Goal: Task Accomplishment & Management: Manage account settings

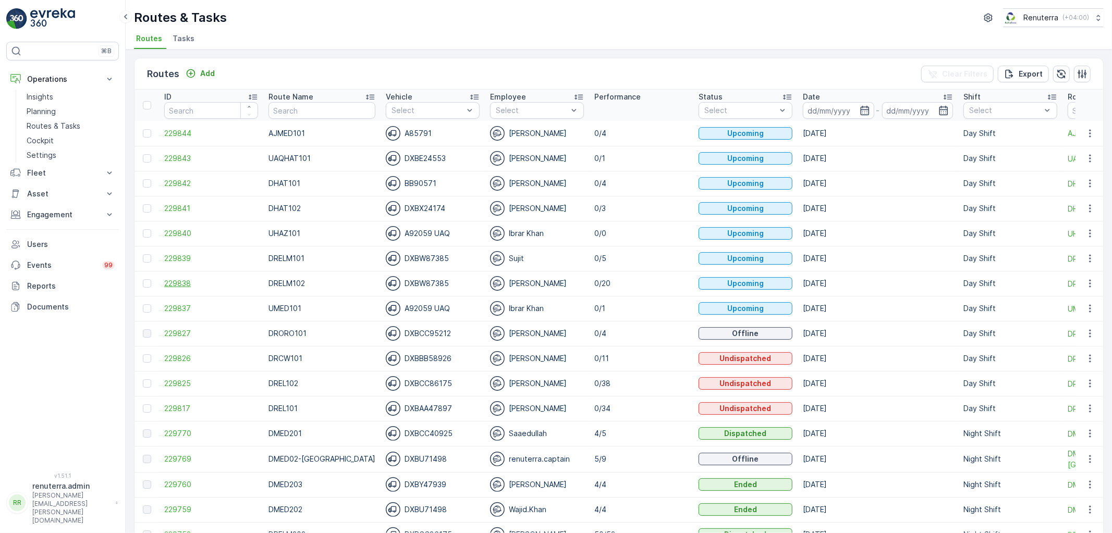
click at [184, 284] on span "229838" at bounding box center [211, 283] width 94 height 10
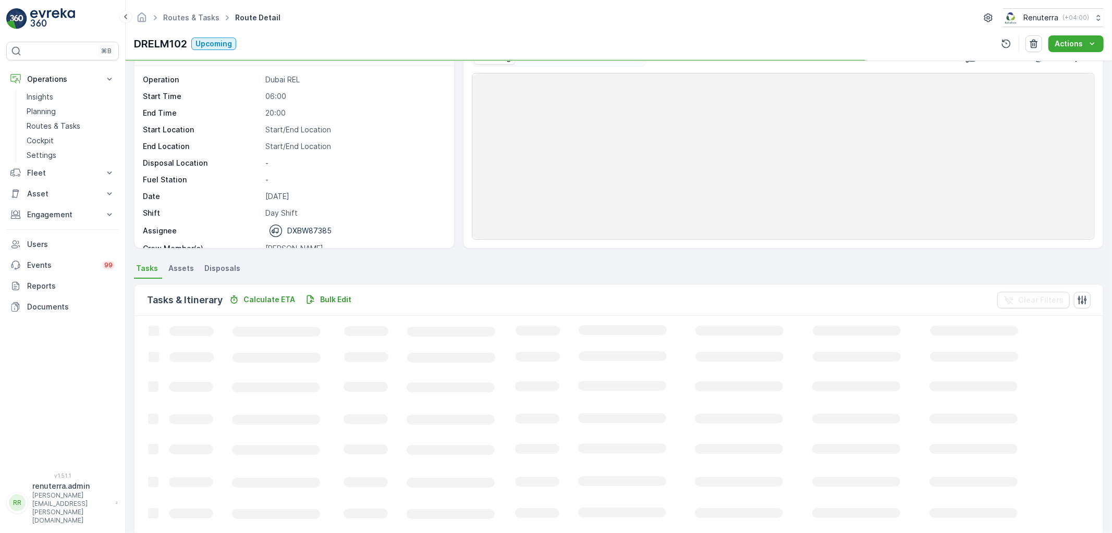
scroll to position [174, 0]
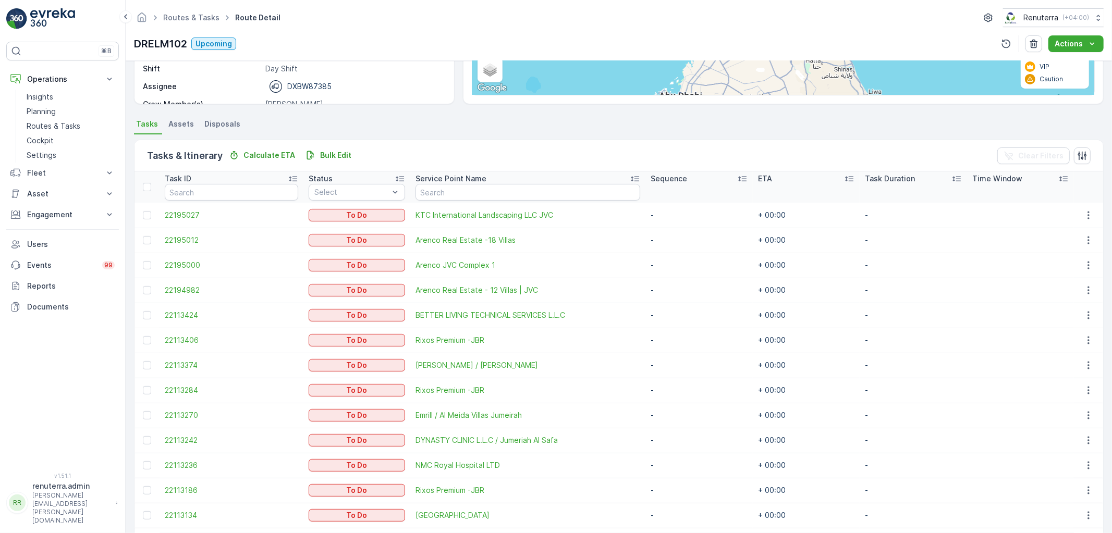
click at [142, 220] on td at bounding box center [147, 215] width 25 height 25
click at [151, 339] on div at bounding box center [147, 340] width 8 height 8
click at [143, 336] on input "checkbox" at bounding box center [143, 336] width 0 height 0
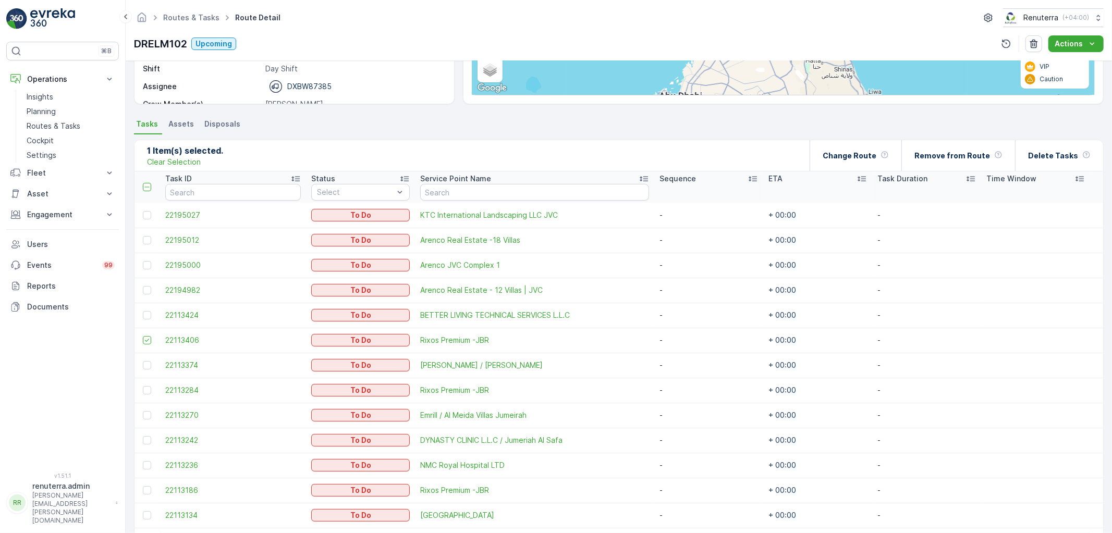
drag, startPoint x: 144, startPoint y: 366, endPoint x: 148, endPoint y: 372, distance: 7.2
click at [144, 366] on div at bounding box center [147, 365] width 8 height 8
click at [143, 361] on input "checkbox" at bounding box center [143, 361] width 0 height 0
drag, startPoint x: 147, startPoint y: 388, endPoint x: 146, endPoint y: 400, distance: 12.0
click at [147, 388] on div at bounding box center [147, 390] width 8 height 8
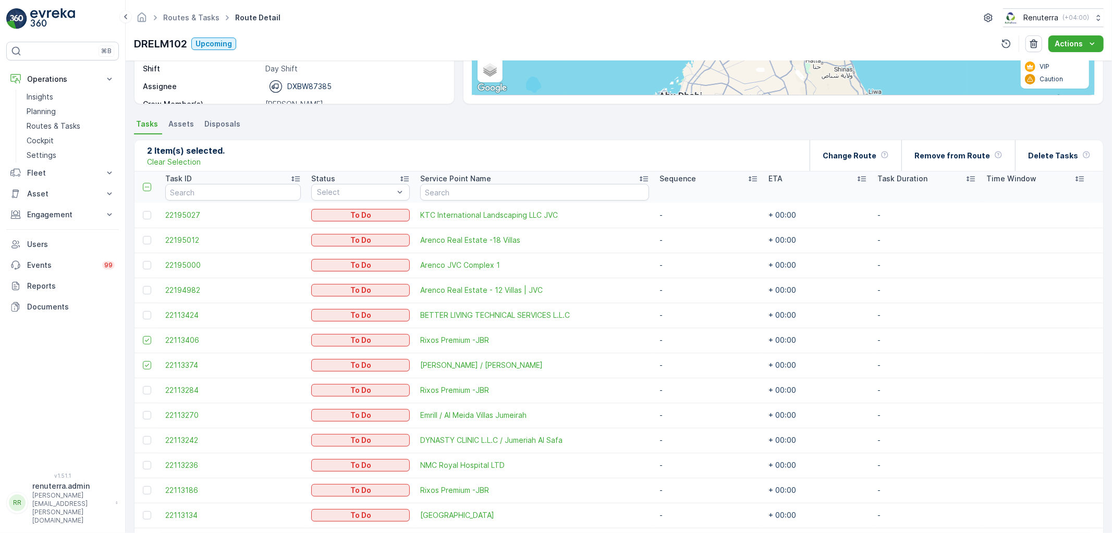
click at [143, 386] on input "checkbox" at bounding box center [143, 386] width 0 height 0
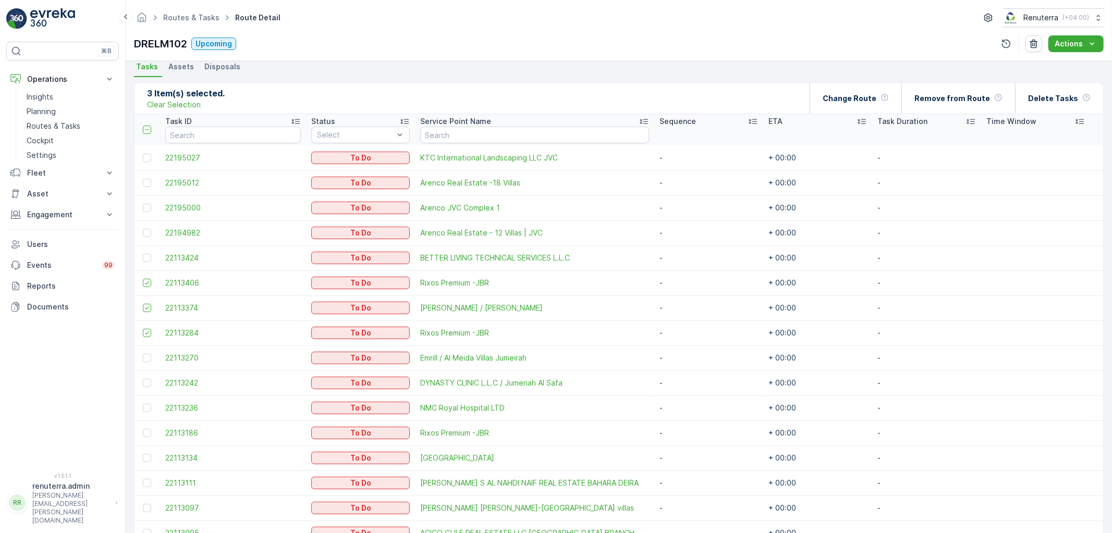
scroll to position [232, 0]
drag, startPoint x: 147, startPoint y: 406, endPoint x: 151, endPoint y: 440, distance: 34.1
click at [147, 408] on div at bounding box center [147, 408] width 8 height 8
click at [143, 404] on input "checkbox" at bounding box center [143, 404] width 0 height 0
click at [148, 433] on div at bounding box center [147, 433] width 8 height 8
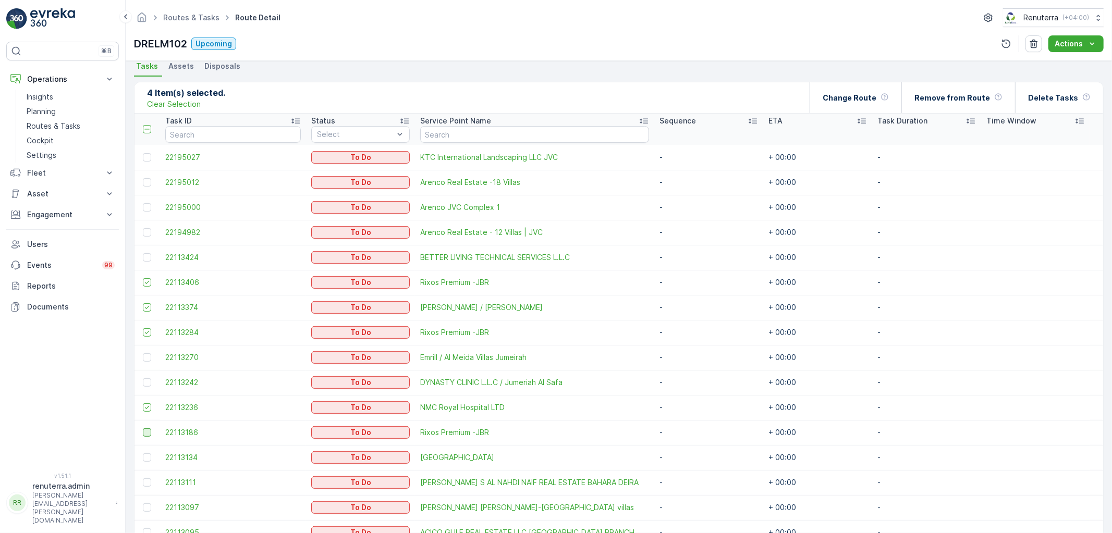
click at [143, 429] on input "checkbox" at bounding box center [143, 429] width 0 height 0
click at [149, 454] on div at bounding box center [147, 458] width 8 height 8
click at [143, 454] on input "checkbox" at bounding box center [143, 454] width 0 height 0
click at [149, 479] on div at bounding box center [147, 483] width 8 height 8
click at [143, 479] on input "checkbox" at bounding box center [143, 479] width 0 height 0
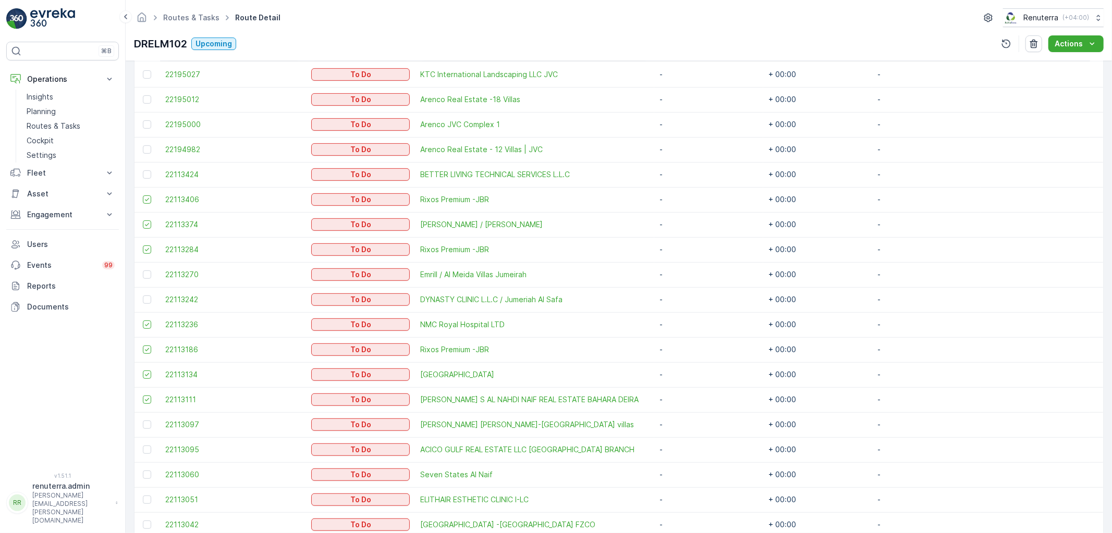
scroll to position [347, 0]
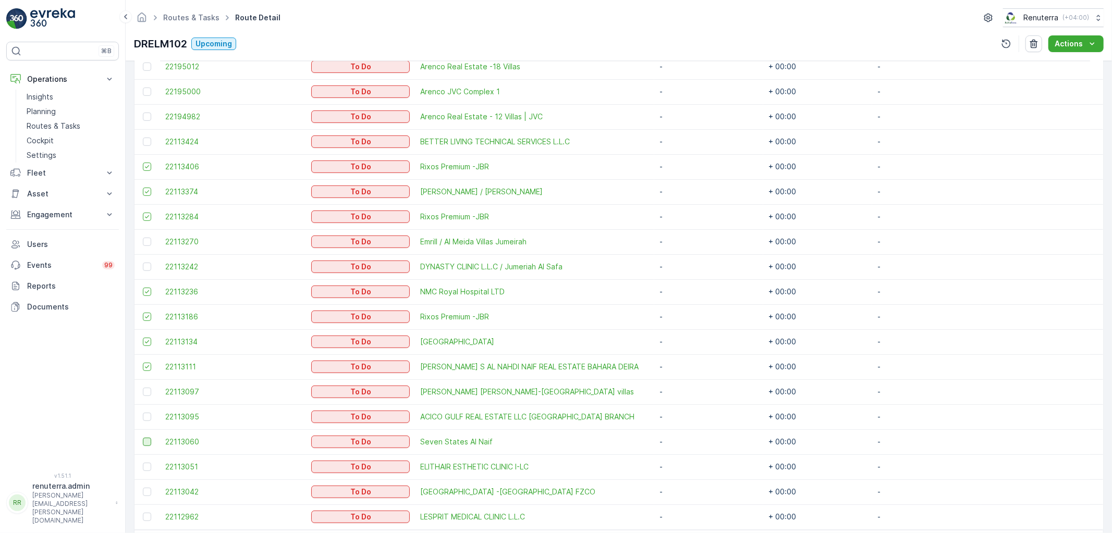
click at [150, 441] on div at bounding box center [147, 442] width 8 height 8
click at [143, 438] on input "checkbox" at bounding box center [143, 438] width 0 height 0
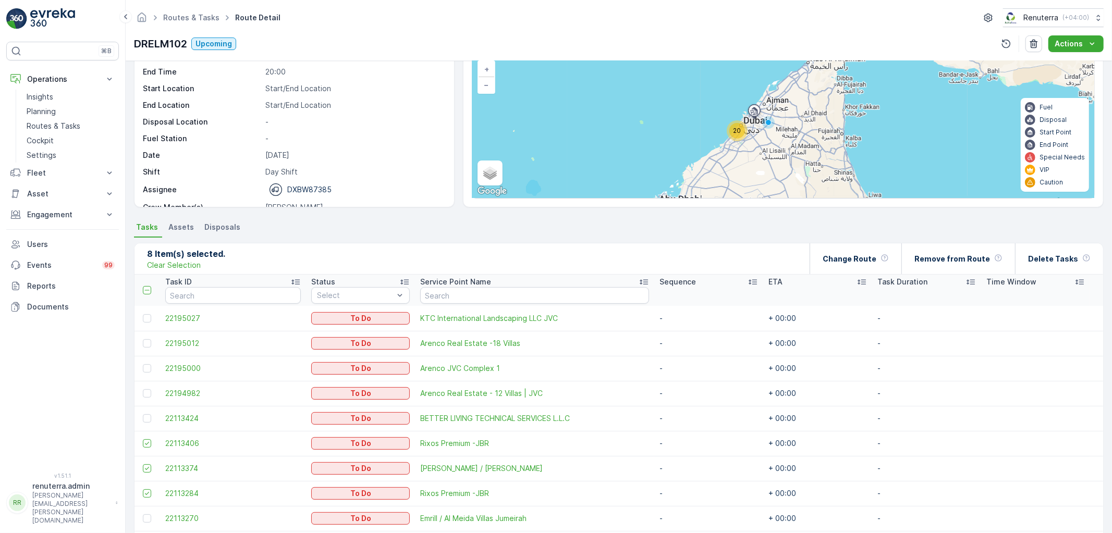
scroll to position [0, 0]
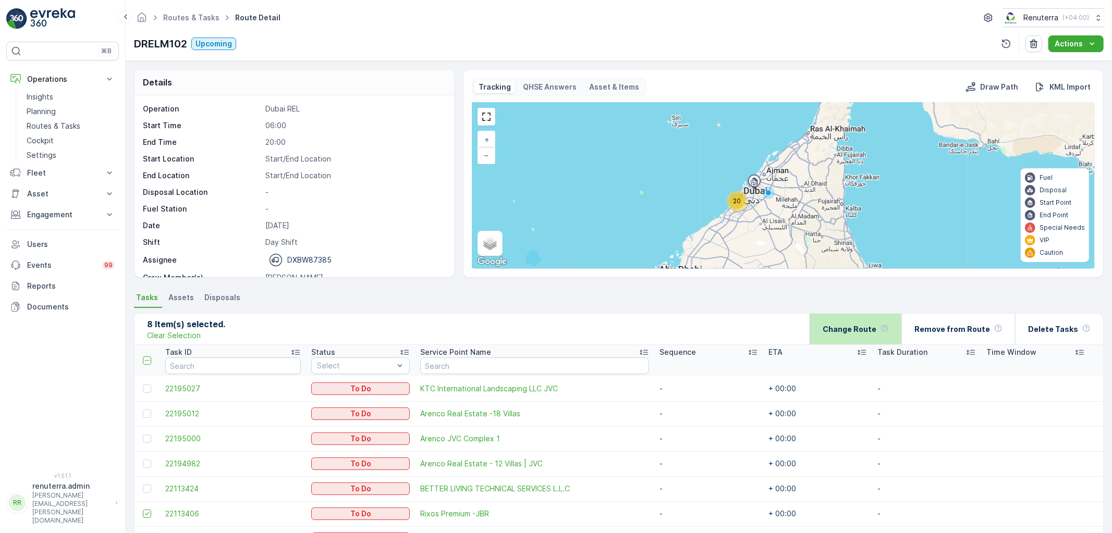
click at [882, 319] on div "Change Route" at bounding box center [856, 329] width 66 height 31
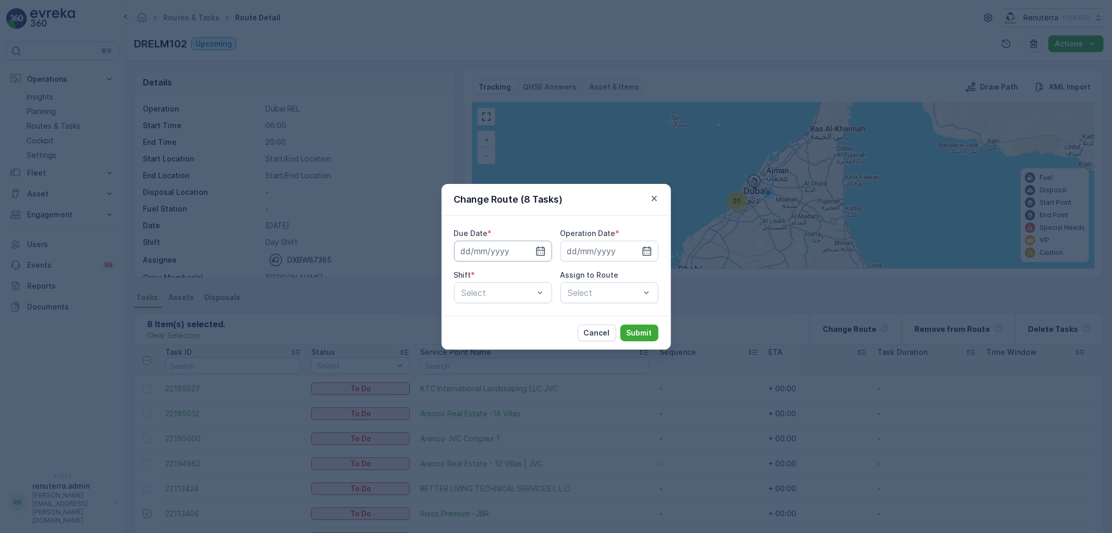
click at [545, 254] on input at bounding box center [503, 251] width 98 height 21
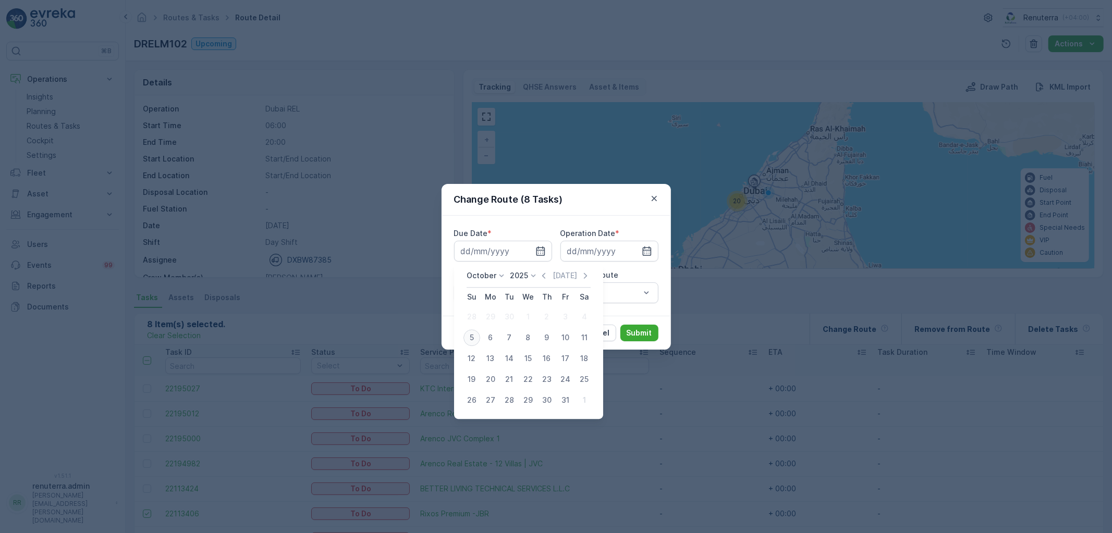
click at [472, 343] on div "5" at bounding box center [472, 338] width 17 height 17
type input "[DATE]"
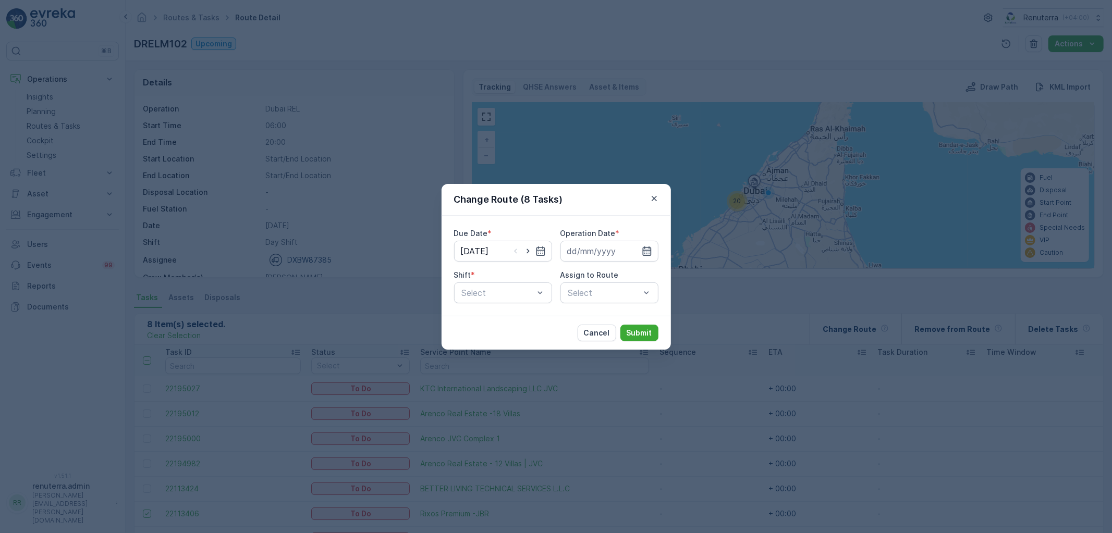
click at [651, 251] on icon "button" at bounding box center [646, 250] width 9 height 9
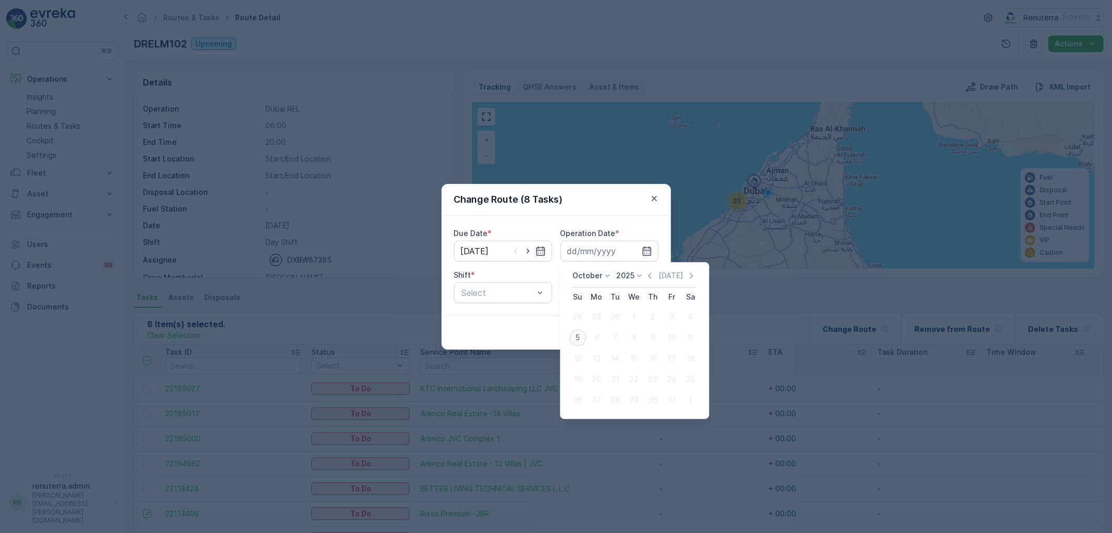
click at [581, 337] on div "5" at bounding box center [577, 338] width 17 height 17
type input "[DATE]"
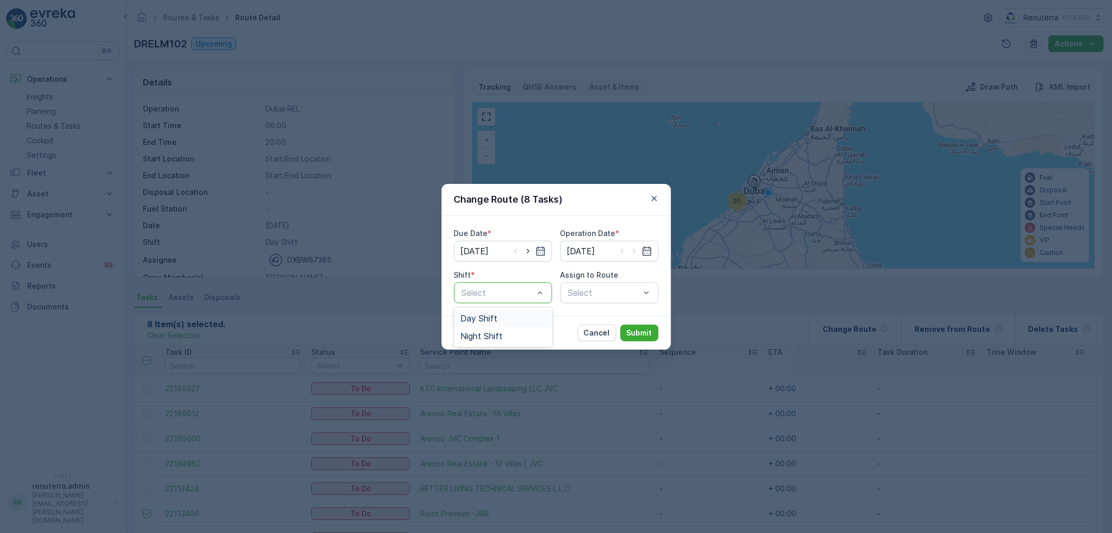
click at [480, 315] on span "Day Shift" at bounding box center [478, 318] width 37 height 9
click at [624, 300] on div "Select" at bounding box center [610, 293] width 98 height 21
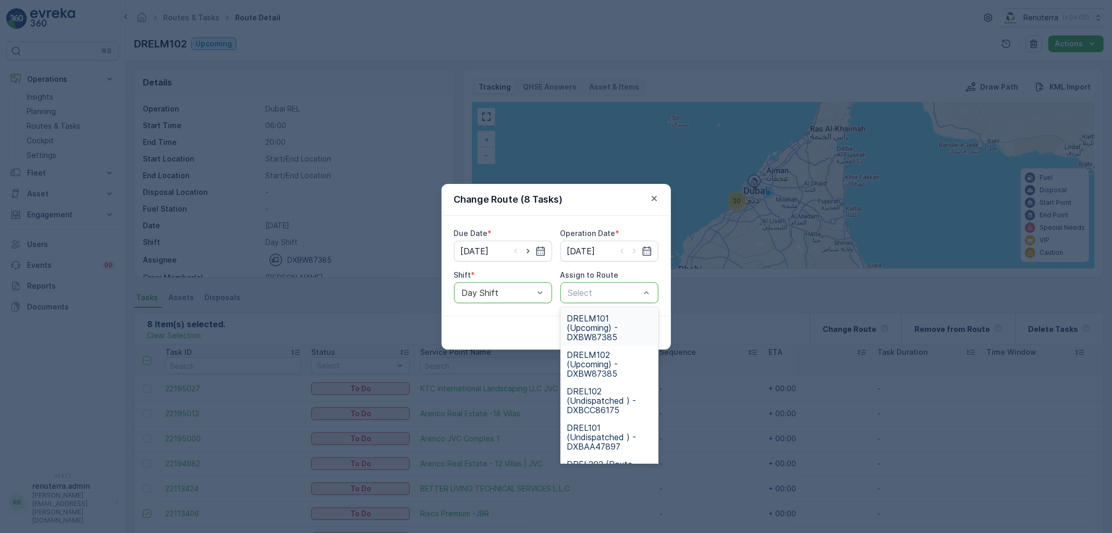
click at [648, 324] on span "DRELM101 (Upcoming) - DXBW87385" at bounding box center [610, 328] width 86 height 28
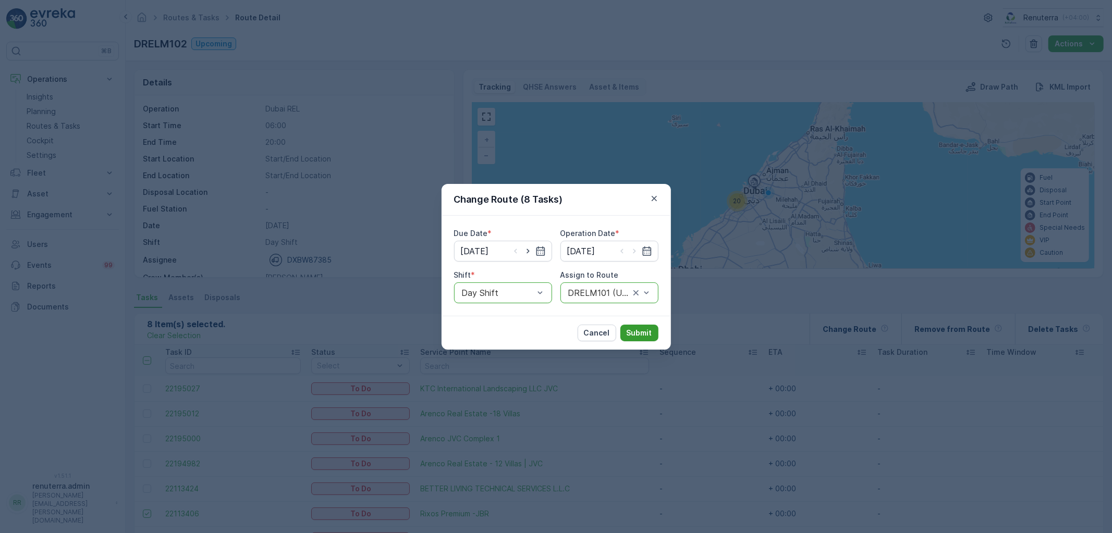
click at [641, 331] on p "Submit" at bounding box center [640, 333] width 26 height 10
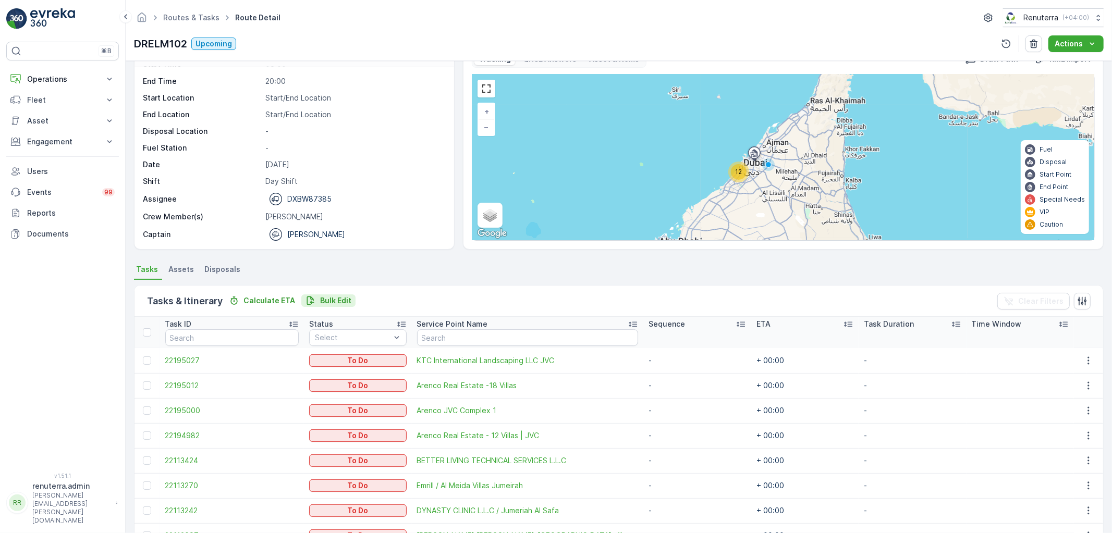
scroll to position [174, 0]
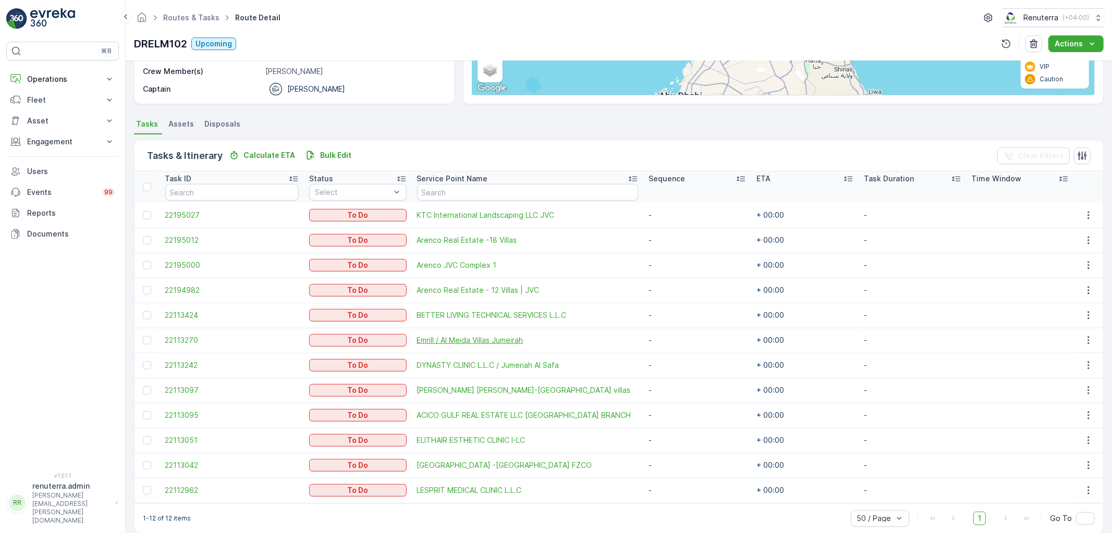
click at [480, 337] on span "Emrill / Al Meida Villas Jumeirah" at bounding box center [528, 340] width 222 height 10
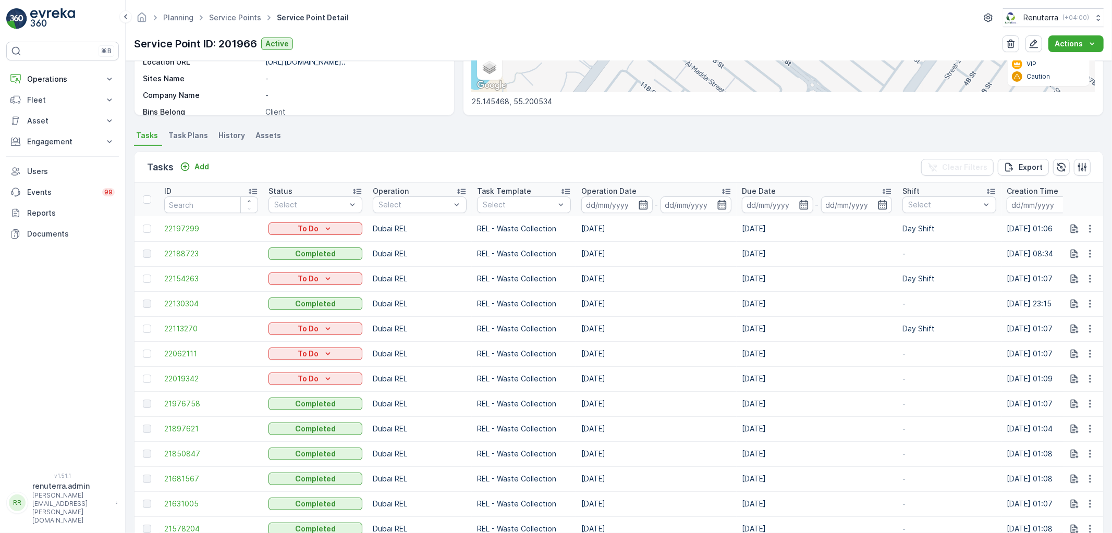
scroll to position [232, 0]
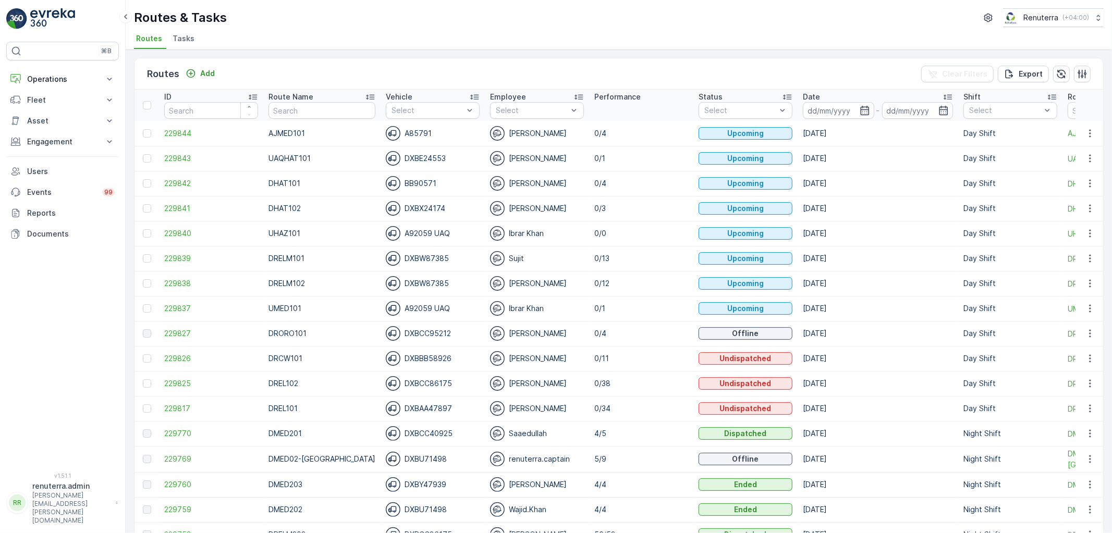
scroll to position [58, 0]
